Goal: Information Seeking & Learning: Learn about a topic

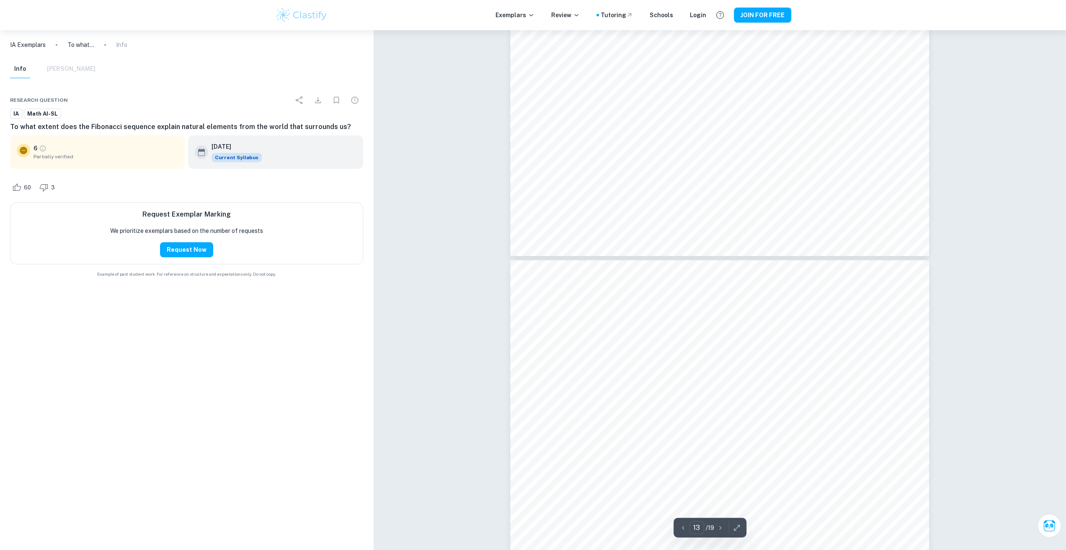
scroll to position [6872, 0]
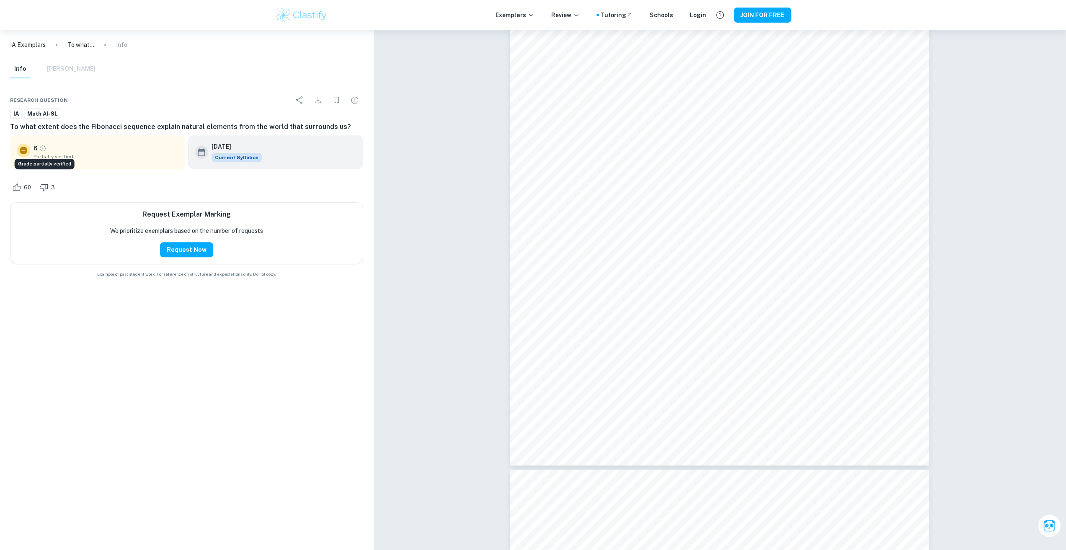
click at [43, 150] on icon "Grade partially verified" at bounding box center [43, 149] width 6 height 6
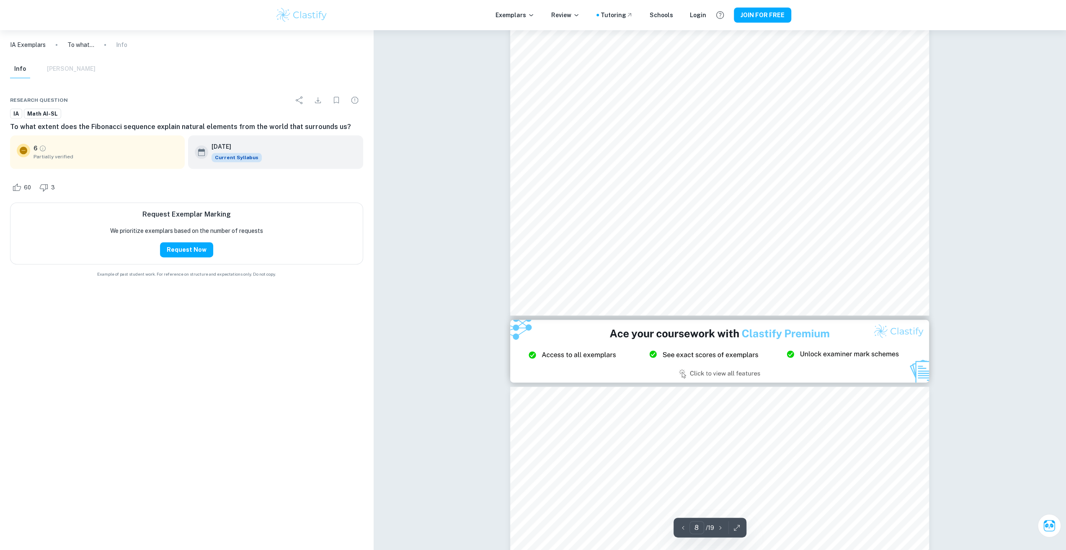
scroll to position [4065, 0]
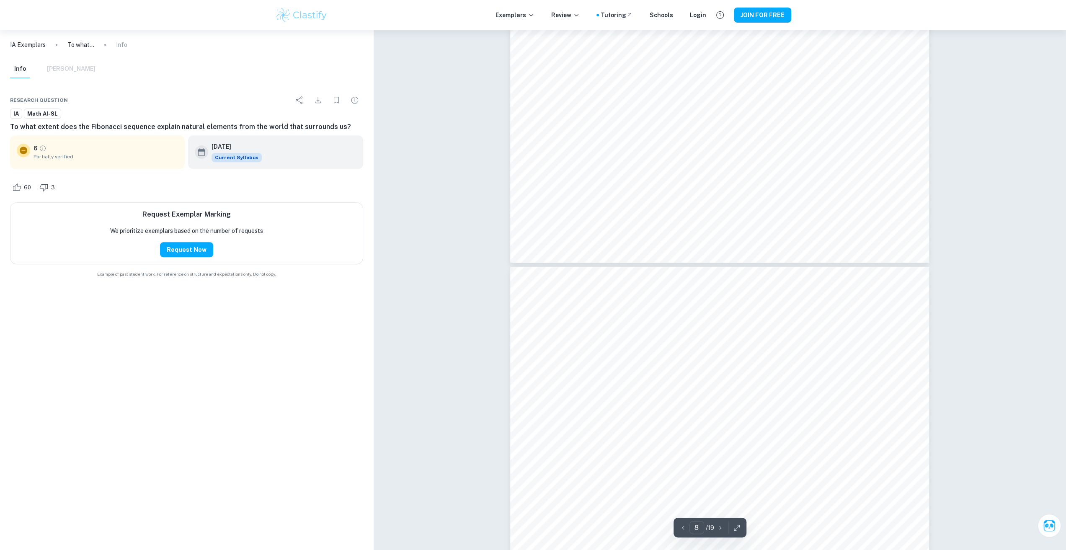
type input "7"
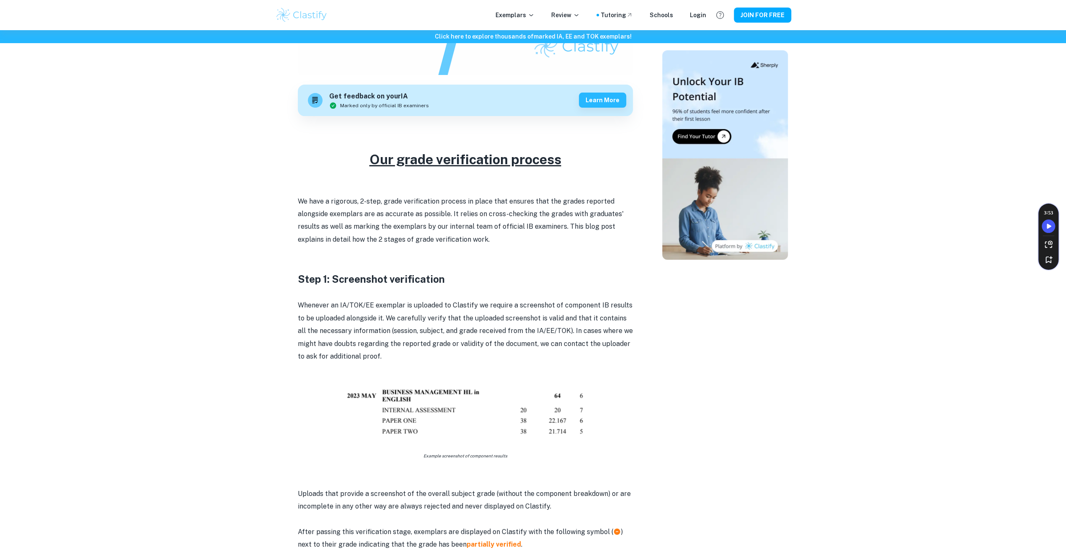
scroll to position [168, 0]
